Goal: Information Seeking & Learning: Learn about a topic

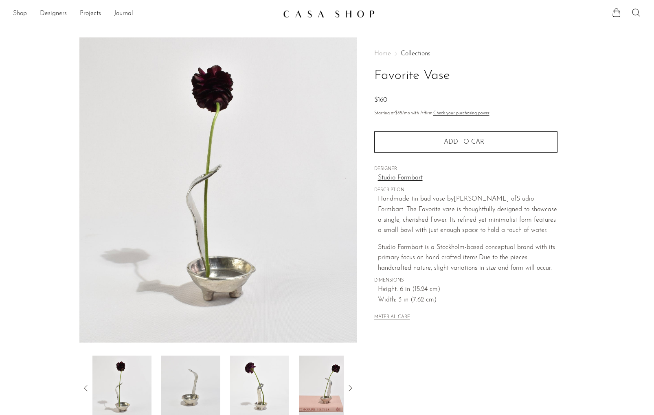
click at [19, 11] on link "Shop" at bounding box center [20, 14] width 14 height 11
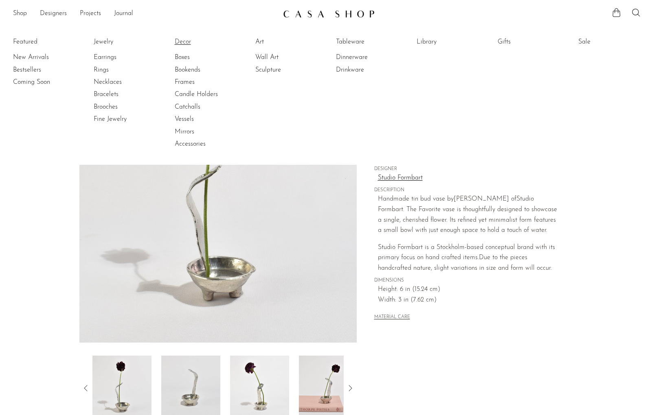
click at [184, 41] on link "Decor" at bounding box center [205, 41] width 61 height 9
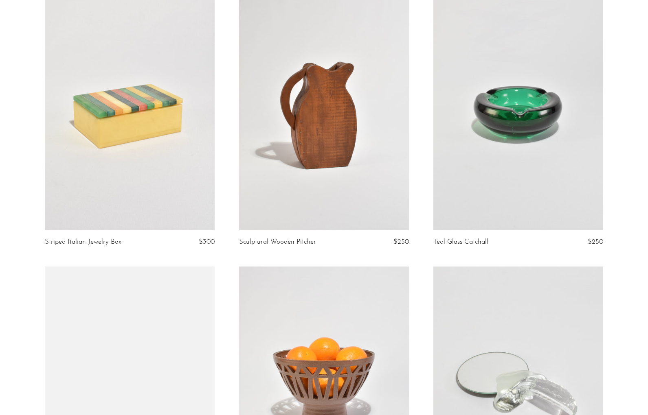
scroll to position [511, 0]
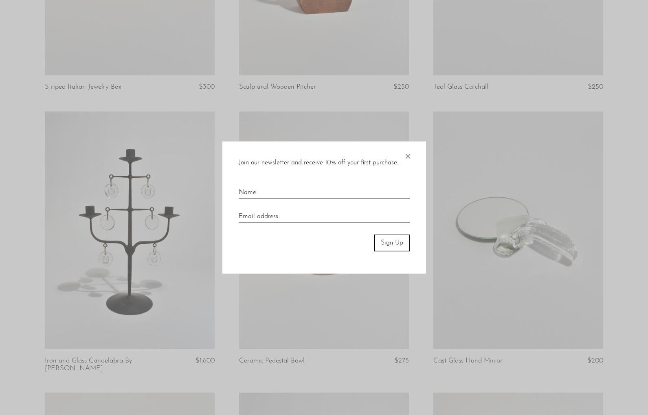
click at [406, 154] on span "×" at bounding box center [408, 155] width 8 height 26
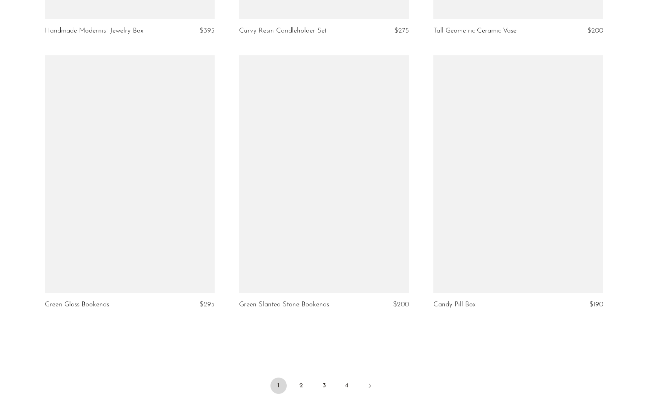
scroll to position [3091, 0]
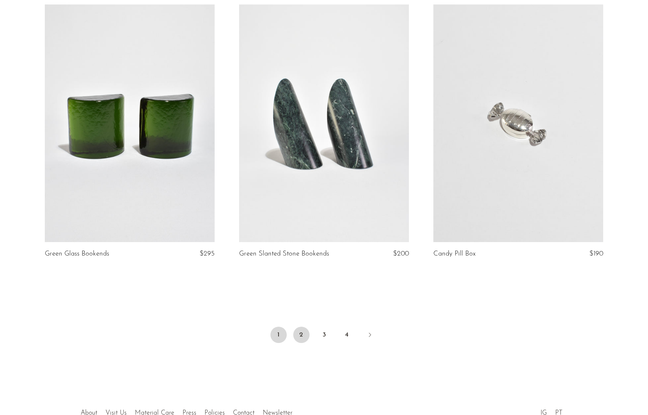
click at [296, 333] on link "2" at bounding box center [301, 335] width 16 height 16
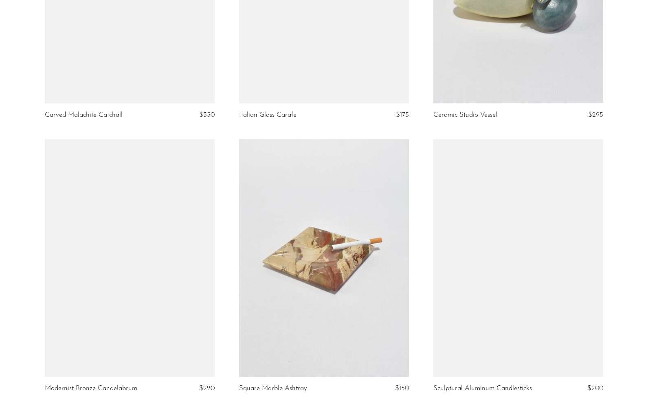
scroll to position [3136, 0]
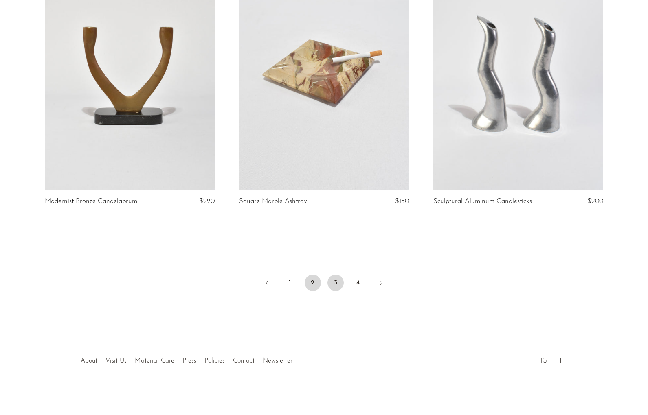
click at [334, 277] on link "3" at bounding box center [335, 283] width 16 height 16
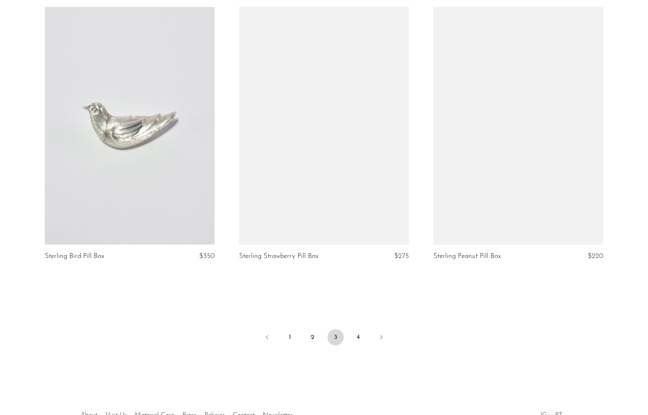
scroll to position [3136, 0]
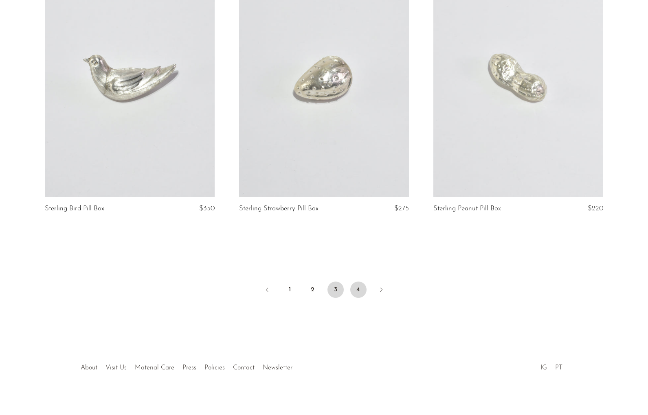
click at [355, 282] on link "4" at bounding box center [358, 290] width 16 height 16
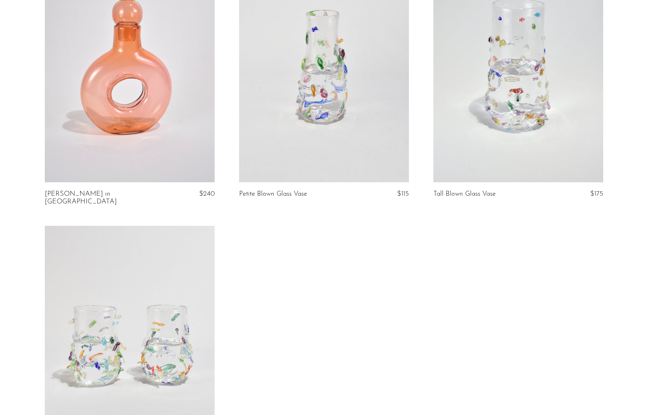
scroll to position [597, 0]
